Goal: Task Accomplishment & Management: Complete application form

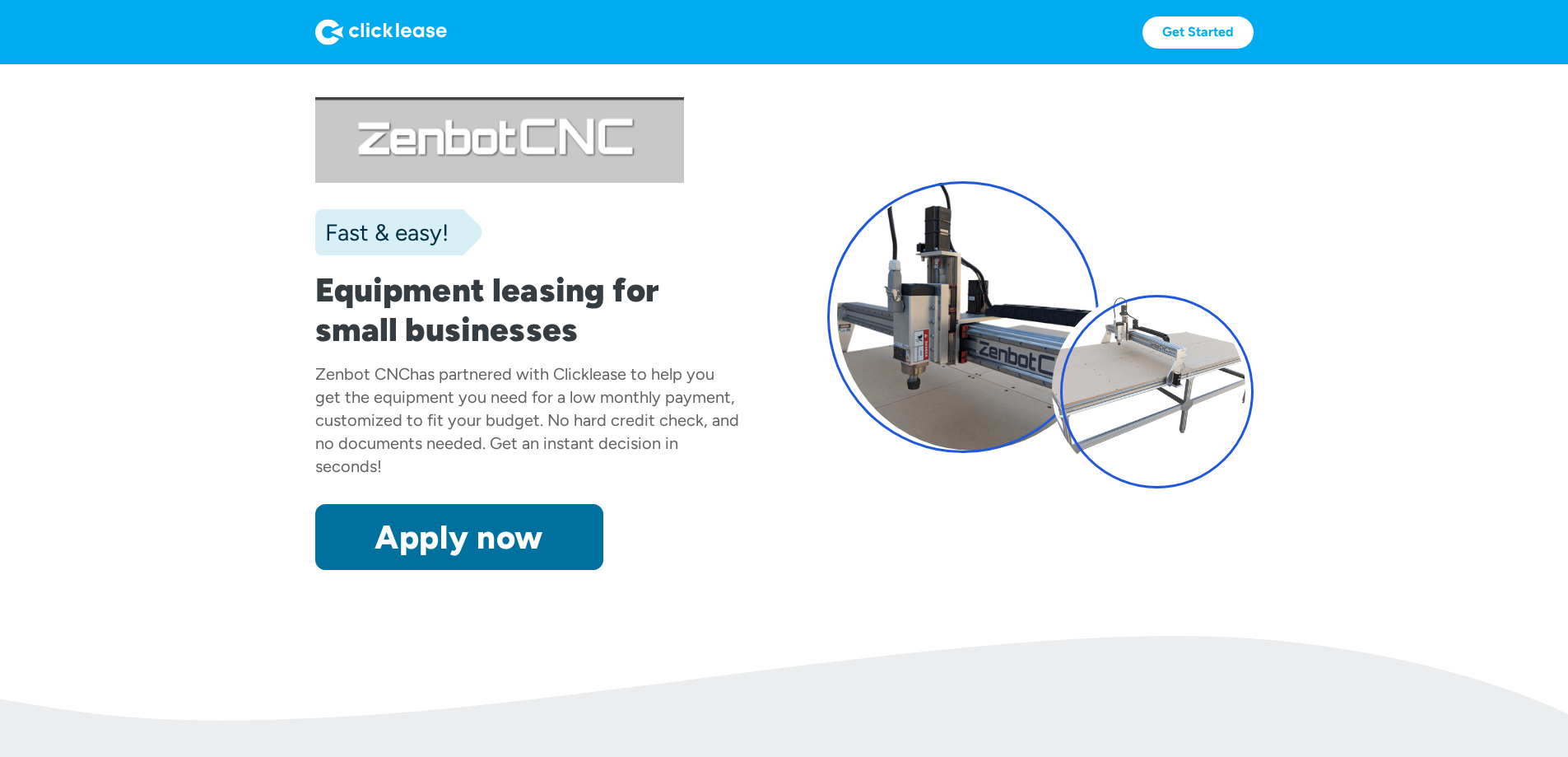
click at [430, 569] on link "Apply now" at bounding box center [460, 537] width 288 height 65
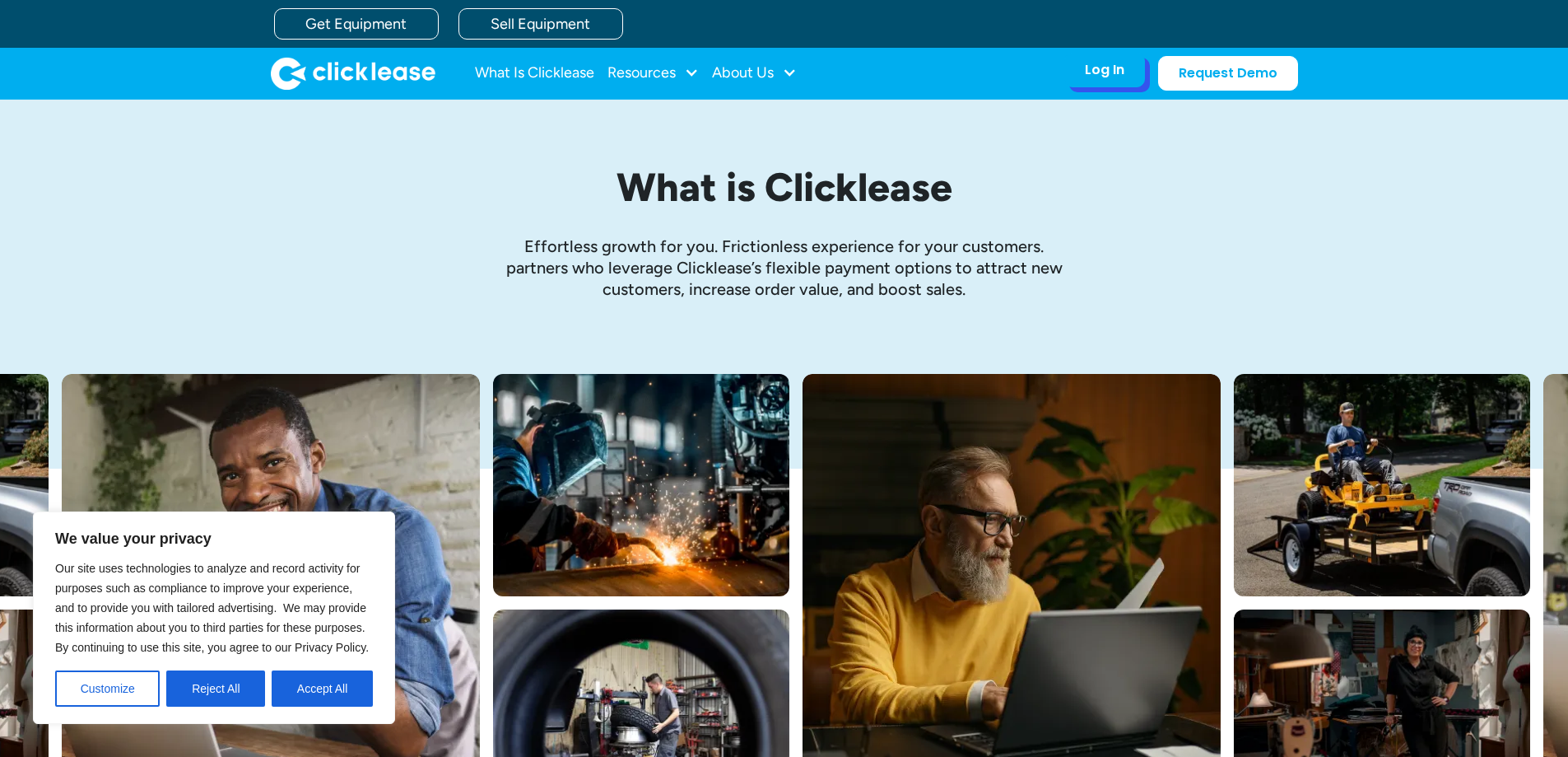
click at [1099, 75] on div "Log In" at bounding box center [1104, 69] width 39 height 16
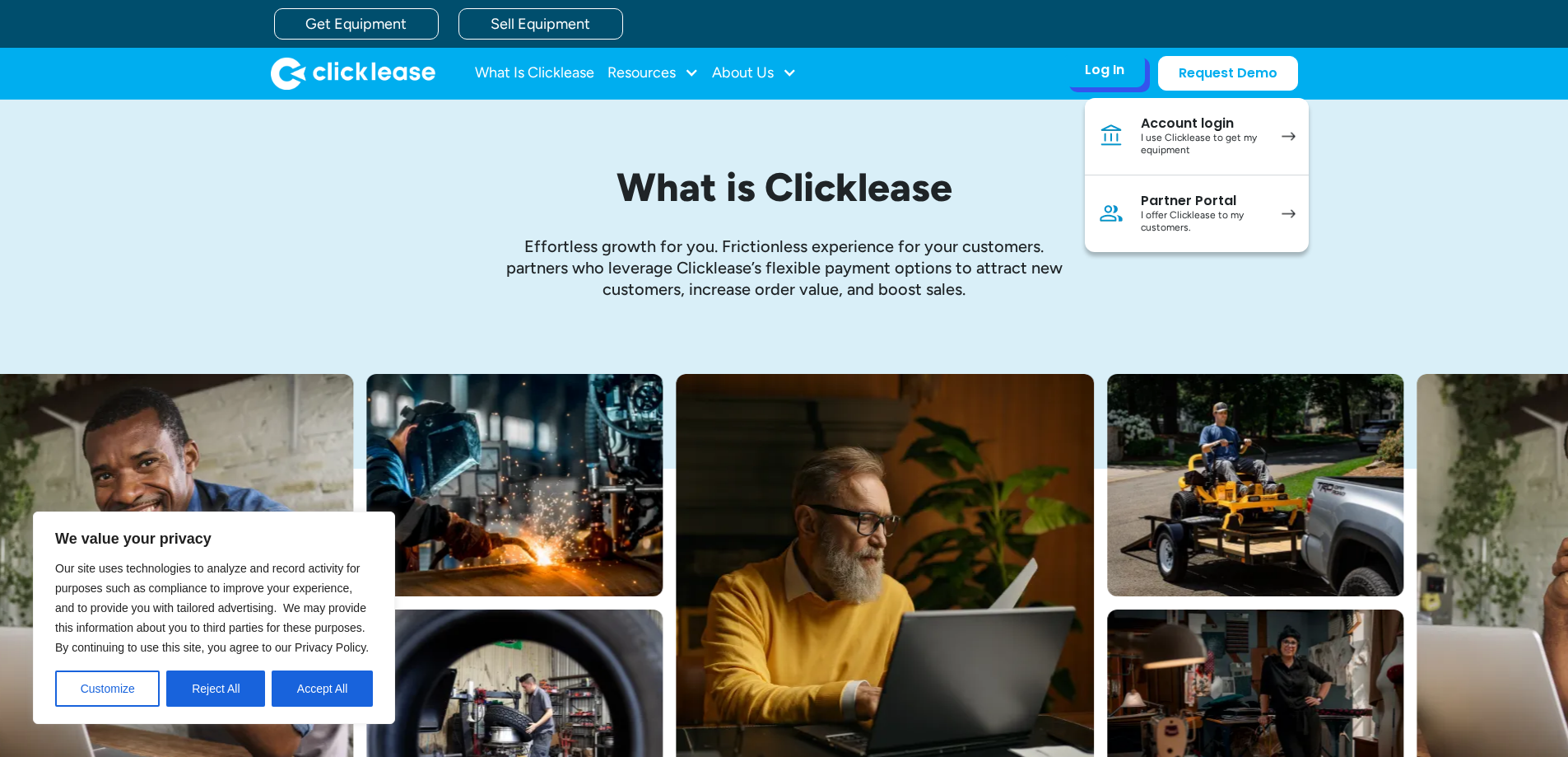
click at [1182, 129] on div "Account login" at bounding box center [1203, 123] width 124 height 16
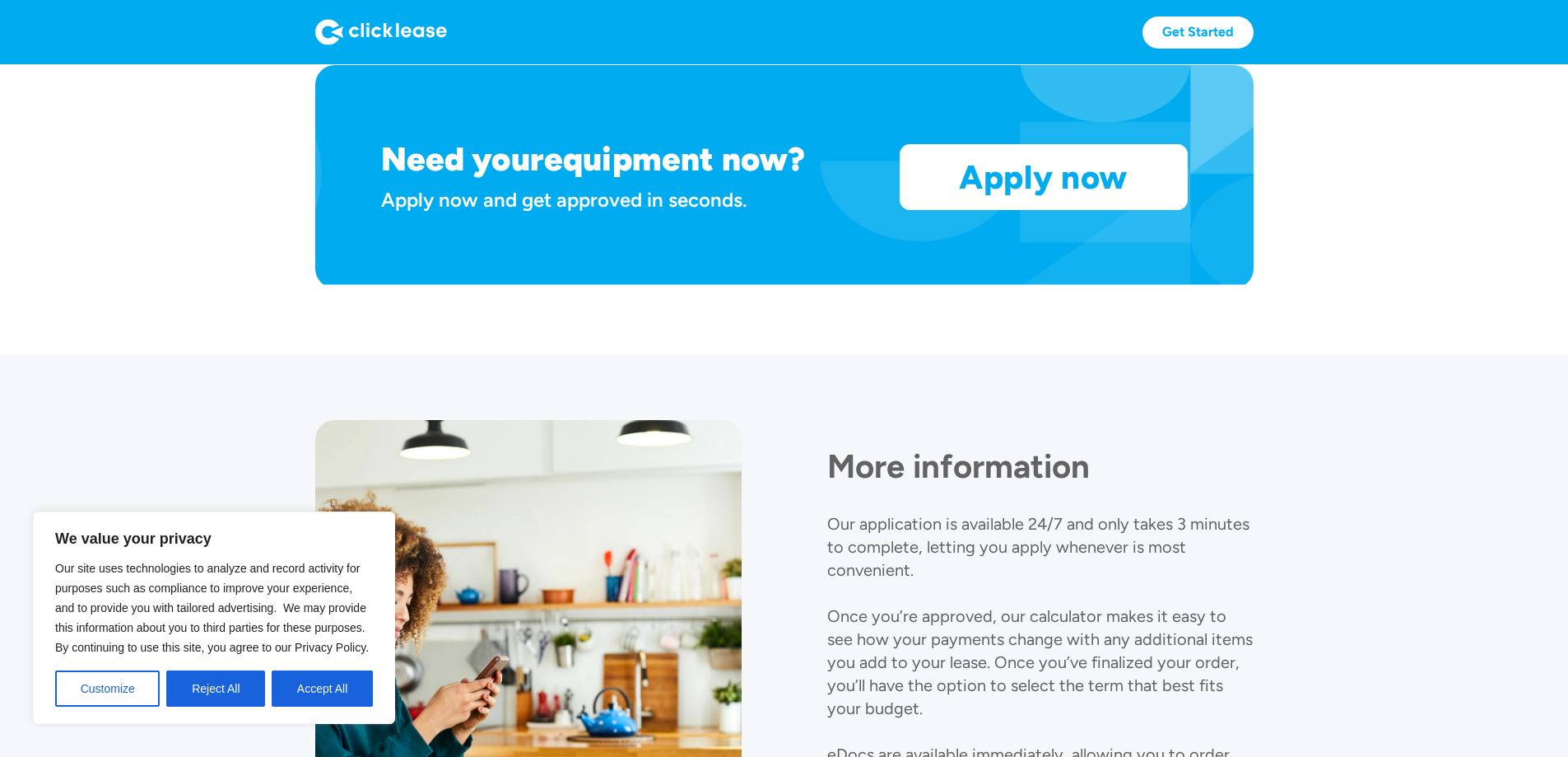
scroll to position [1482, 0]
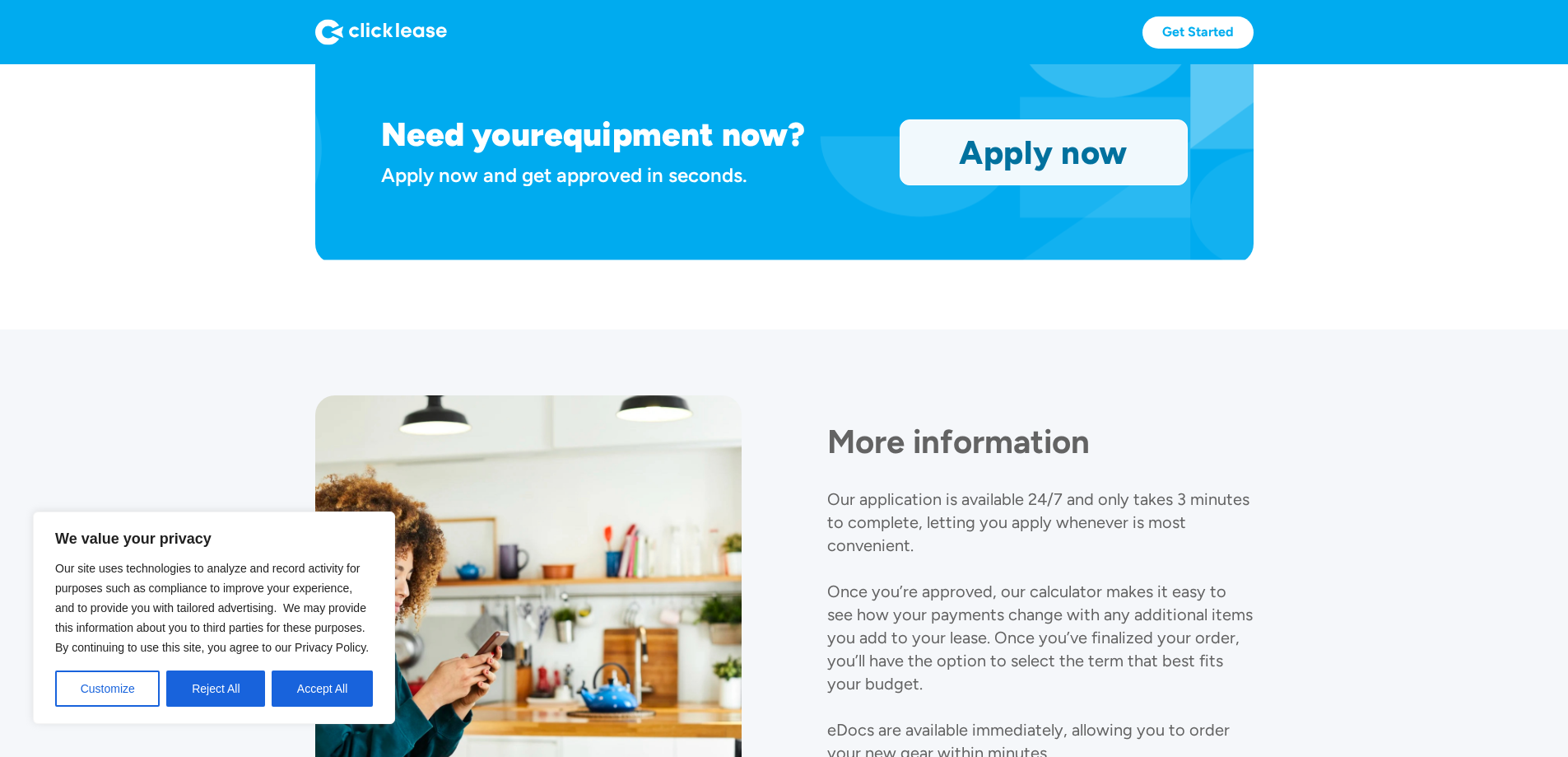
click at [1123, 185] on link "Apply now" at bounding box center [1044, 152] width 286 height 64
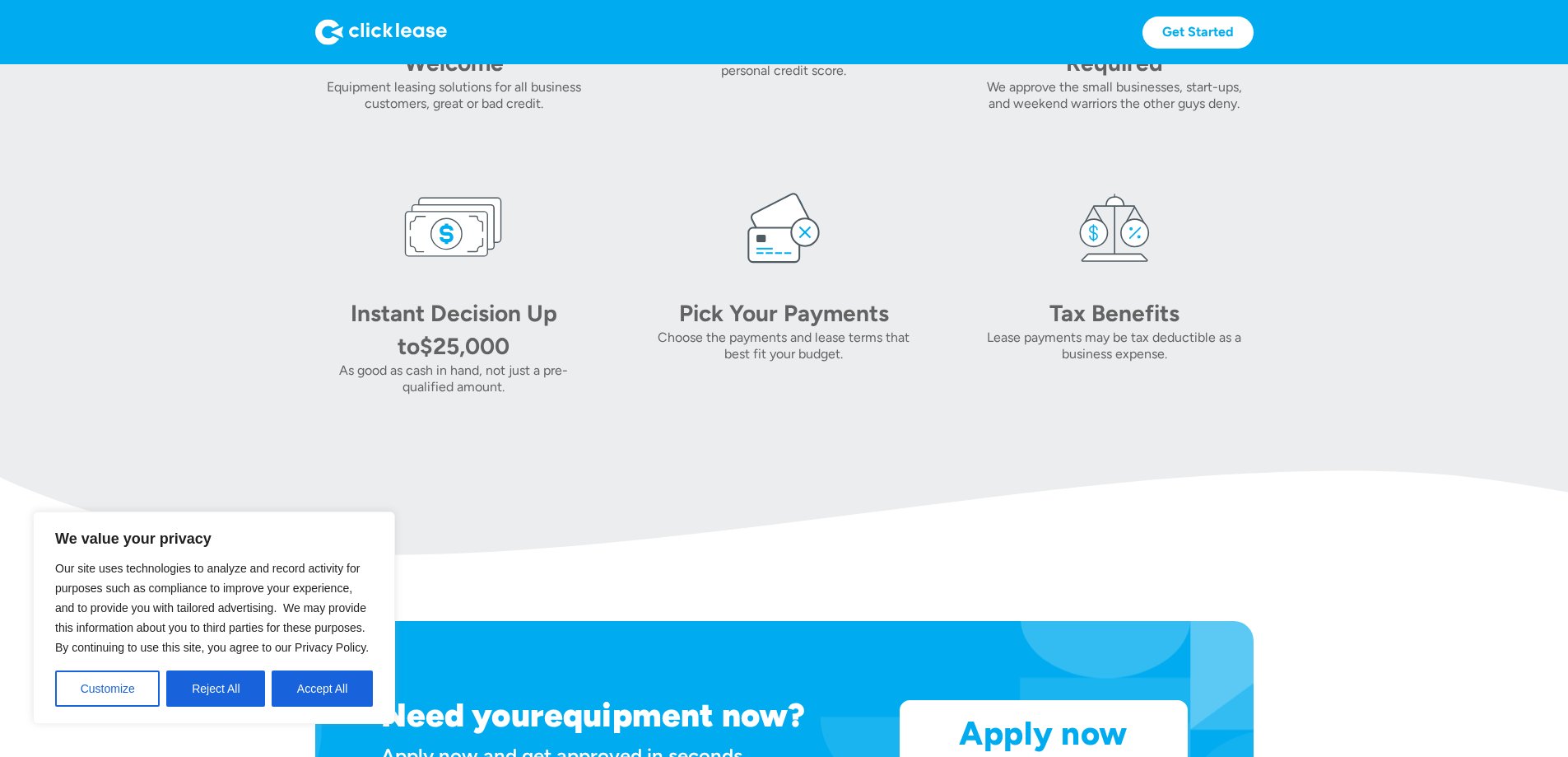
scroll to position [988, 0]
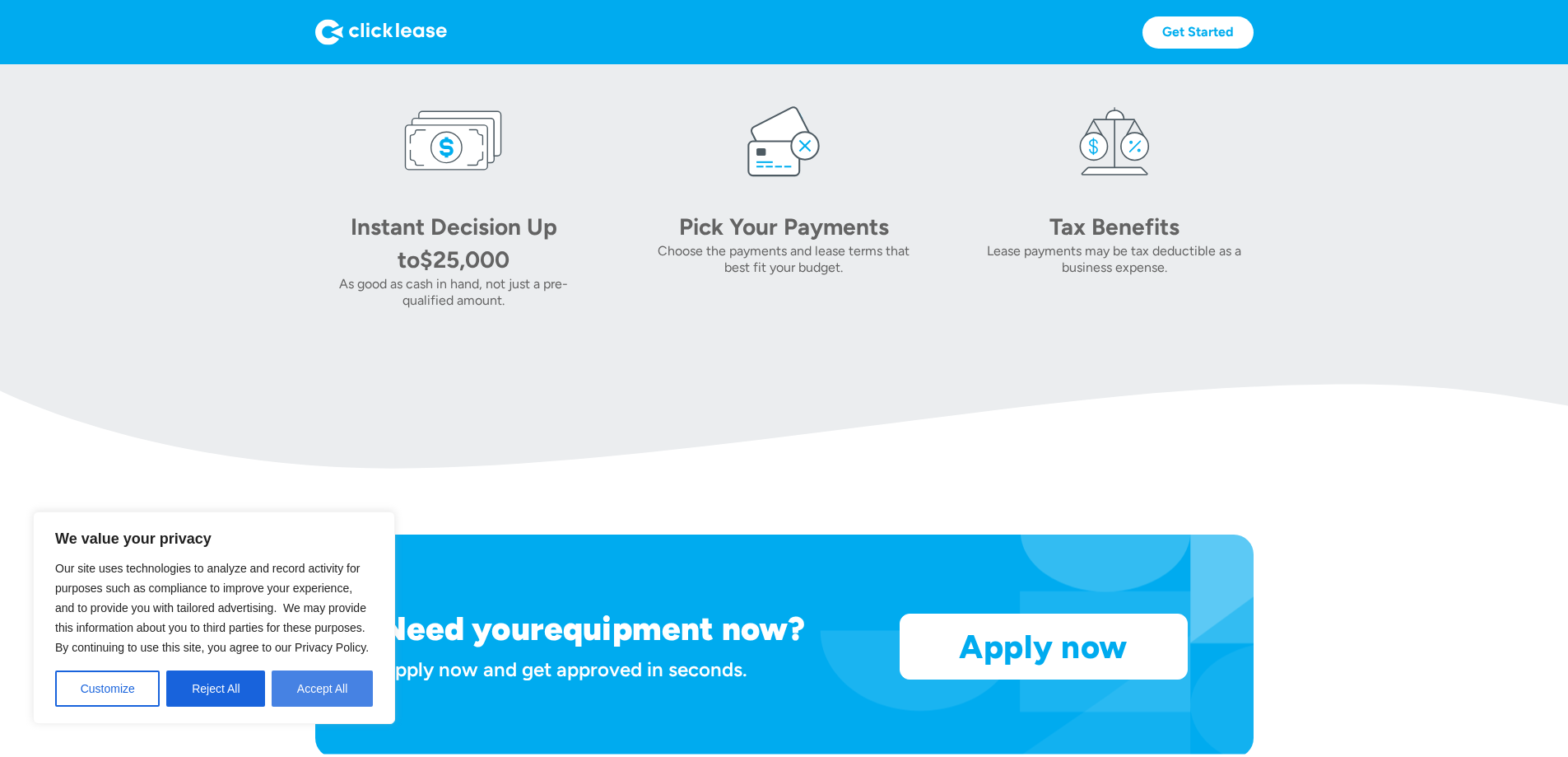
click at [307, 680] on button "Accept All" at bounding box center [322, 689] width 101 height 37
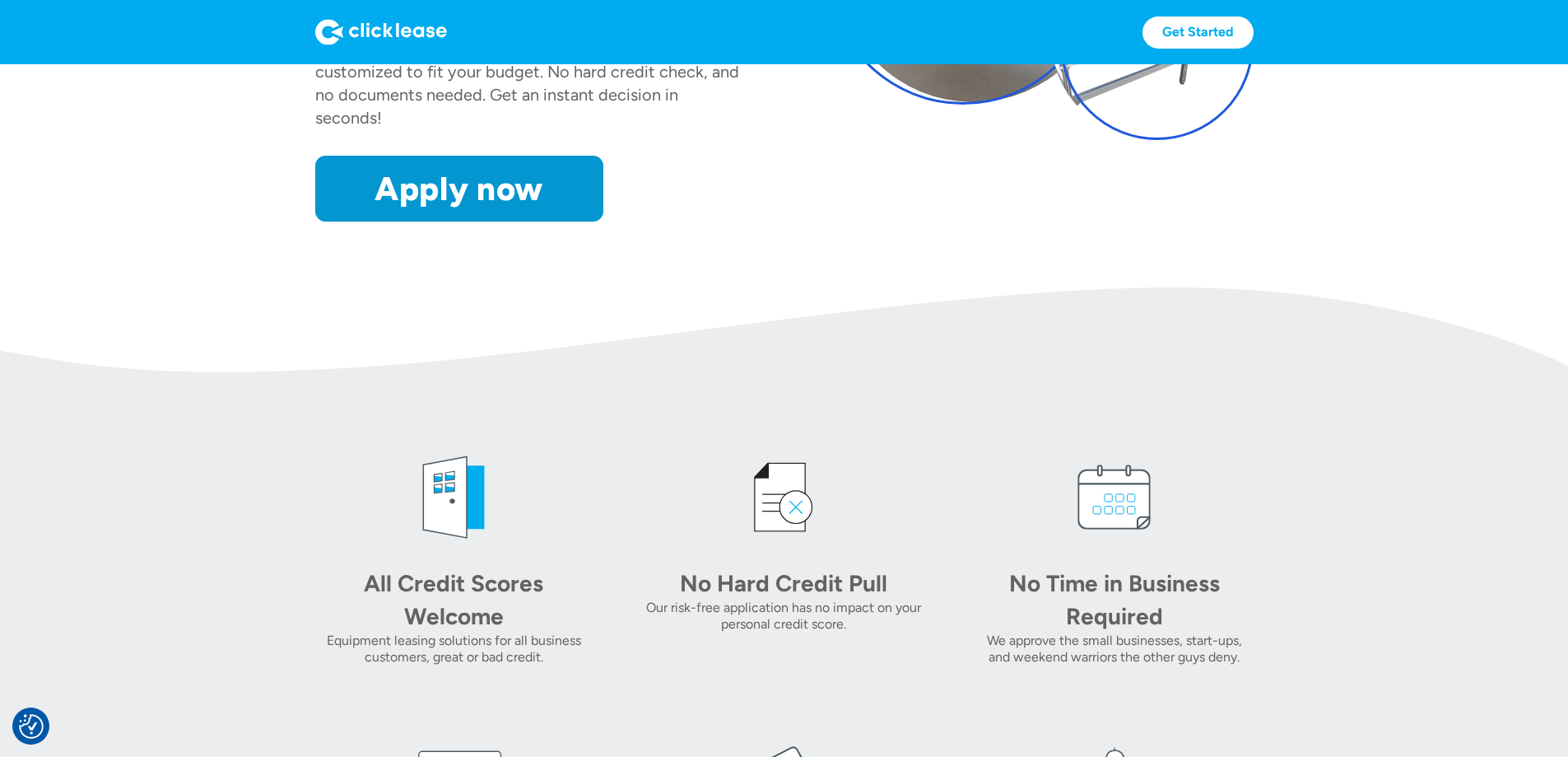
scroll to position [347, 0]
